Goal: Task Accomplishment & Management: Complete application form

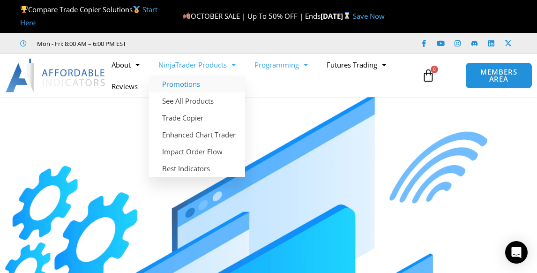
click at [193, 82] on link "Promotions" at bounding box center [197, 83] width 96 height 17
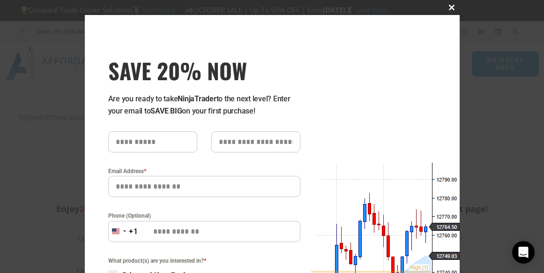
click at [450, 9] on span "SAVE 20% NOW popup" at bounding box center [451, 8] width 15 height 6
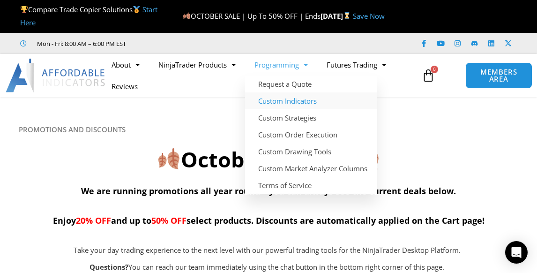
click at [304, 103] on link "Custom Indicators" at bounding box center [311, 100] width 132 height 17
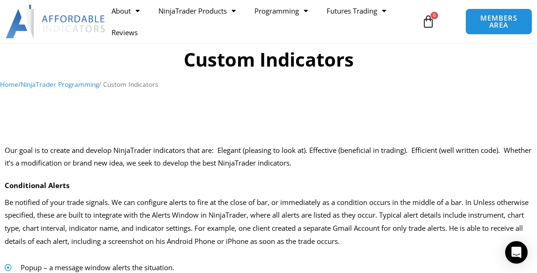
scroll to position [76, 0]
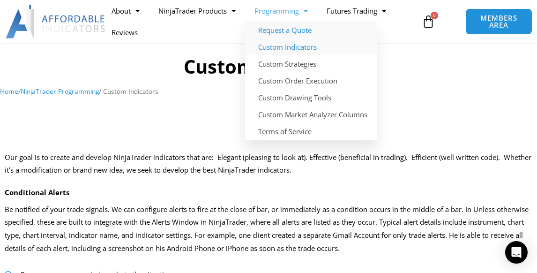
click at [308, 32] on link "Request a Quote" at bounding box center [311, 30] width 132 height 17
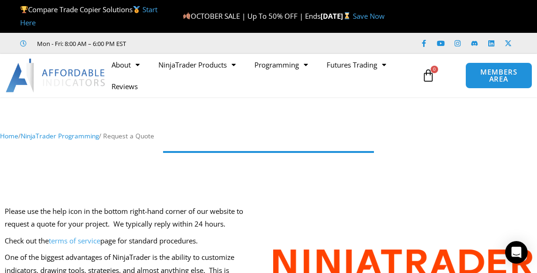
click at [150, 163] on div at bounding box center [268, 157] width 525 height 19
click at [163, 129] on section "Home / NinjaTrader Programming / Request a Quote" at bounding box center [268, 125] width 537 height 46
click at [162, 133] on nav "Home / NinjaTrader Programming / Request a Quote" at bounding box center [268, 136] width 537 height 12
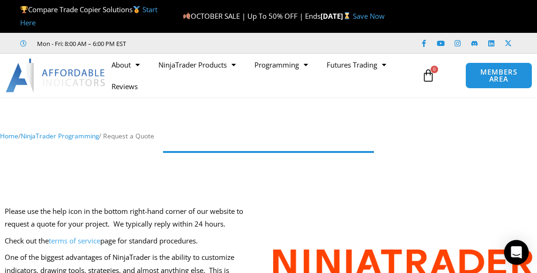
click at [520, 256] on icon "Open Intercom Messenger" at bounding box center [515, 252] width 11 height 12
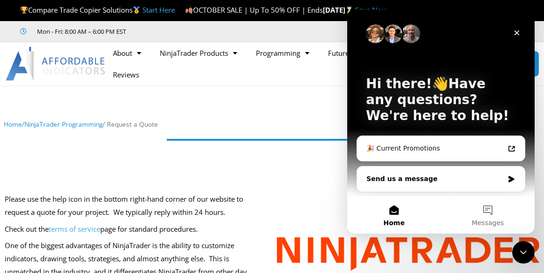
click at [488, 183] on div "Send us a message" at bounding box center [434, 179] width 137 height 10
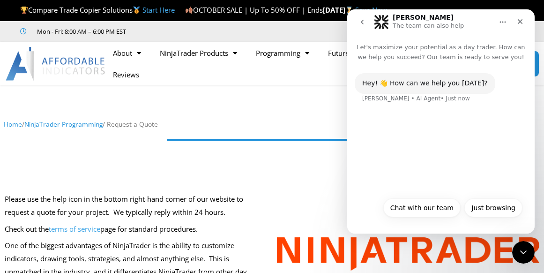
drag, startPoint x: 434, startPoint y: 208, endPoint x: 455, endPoint y: 214, distance: 21.4
click at [434, 208] on button "Chat with our team" at bounding box center [421, 207] width 77 height 19
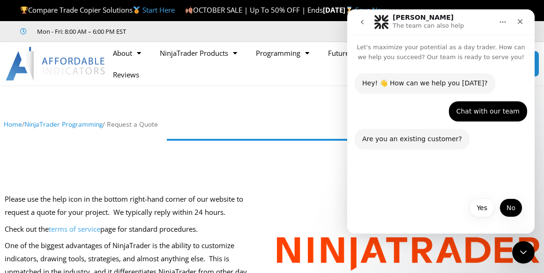
click at [508, 205] on button "No" at bounding box center [510, 207] width 23 height 19
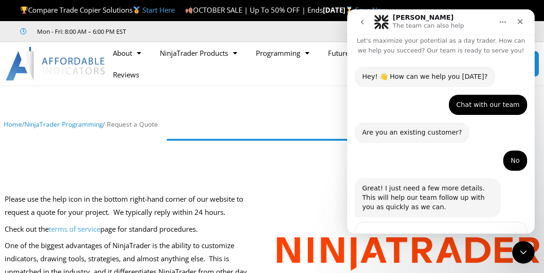
scroll to position [73, 0]
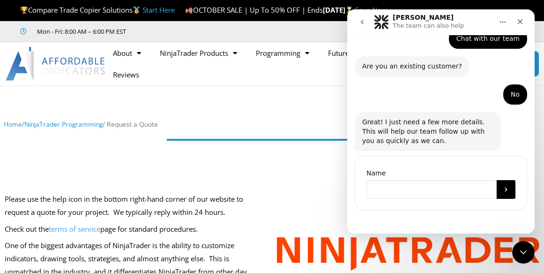
click at [418, 189] on input "Name" at bounding box center [431, 189] width 130 height 19
type input "*****"
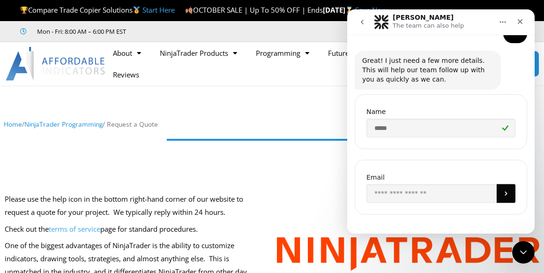
scroll to position [138, 0]
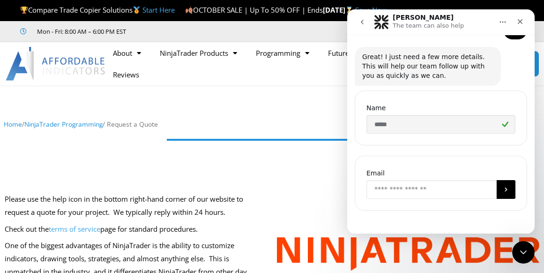
click at [455, 192] on input "Enter your email" at bounding box center [431, 189] width 130 height 19
type input "**********"
click at [500, 191] on button "Submit" at bounding box center [505, 189] width 19 height 19
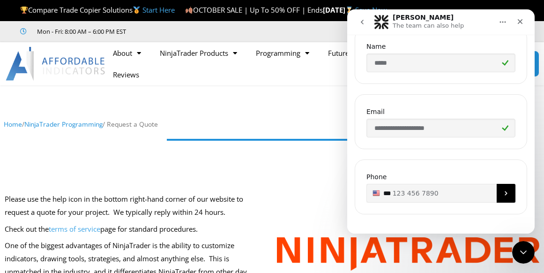
scroll to position [203, 0]
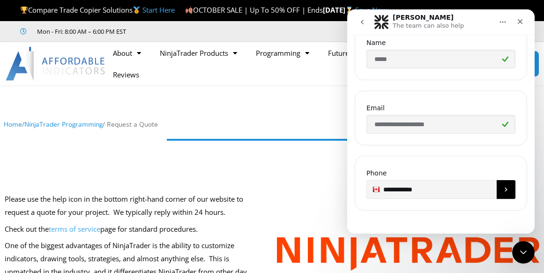
type input "**********"
click at [510, 193] on button "Submit" at bounding box center [505, 189] width 19 height 19
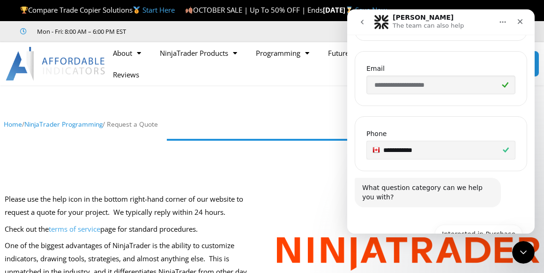
scroll to position [288, 0]
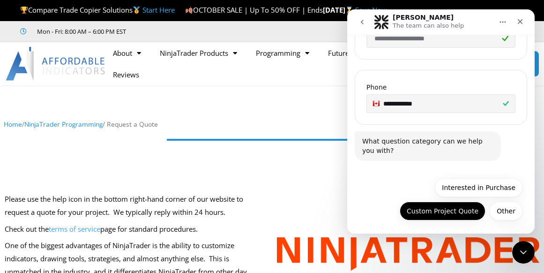
click at [464, 213] on button "Custom Project Quote" at bounding box center [442, 210] width 86 height 19
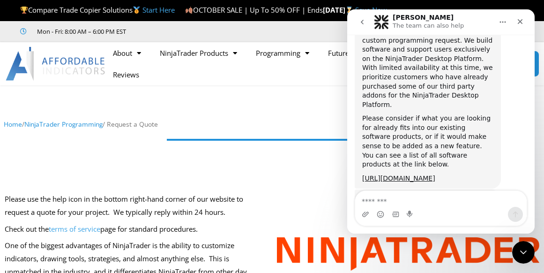
scroll to position [531, 0]
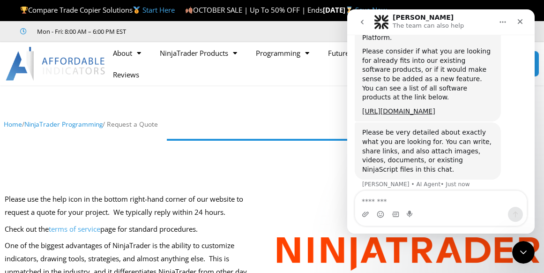
click at [424, 210] on div "Intercom messenger" at bounding box center [440, 214] width 171 height 15
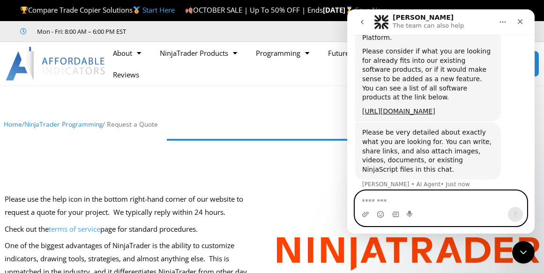
click at [421, 205] on textarea "Message…" at bounding box center [440, 199] width 171 height 16
type textarea "**********"
type textarea "*"
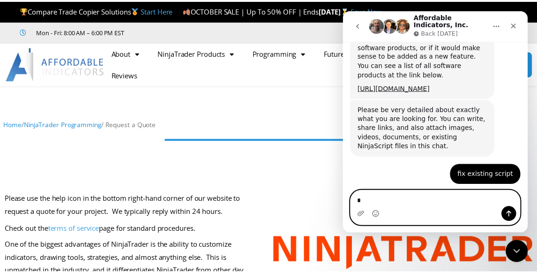
scroll to position [600, 0]
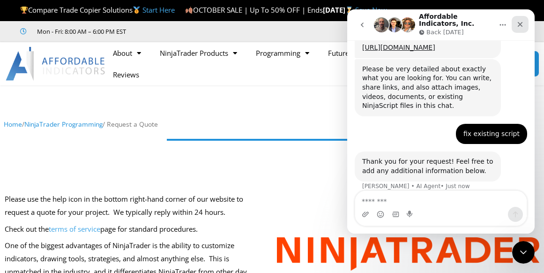
click at [522, 23] on icon "Close" at bounding box center [519, 24] width 7 height 7
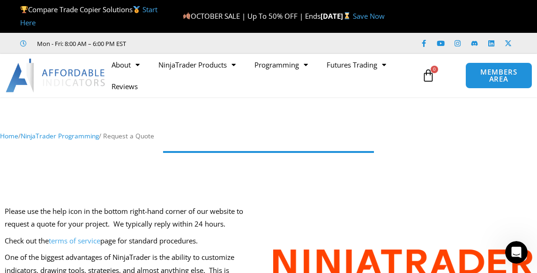
scroll to position [0, 0]
